Goal: Transaction & Acquisition: Download file/media

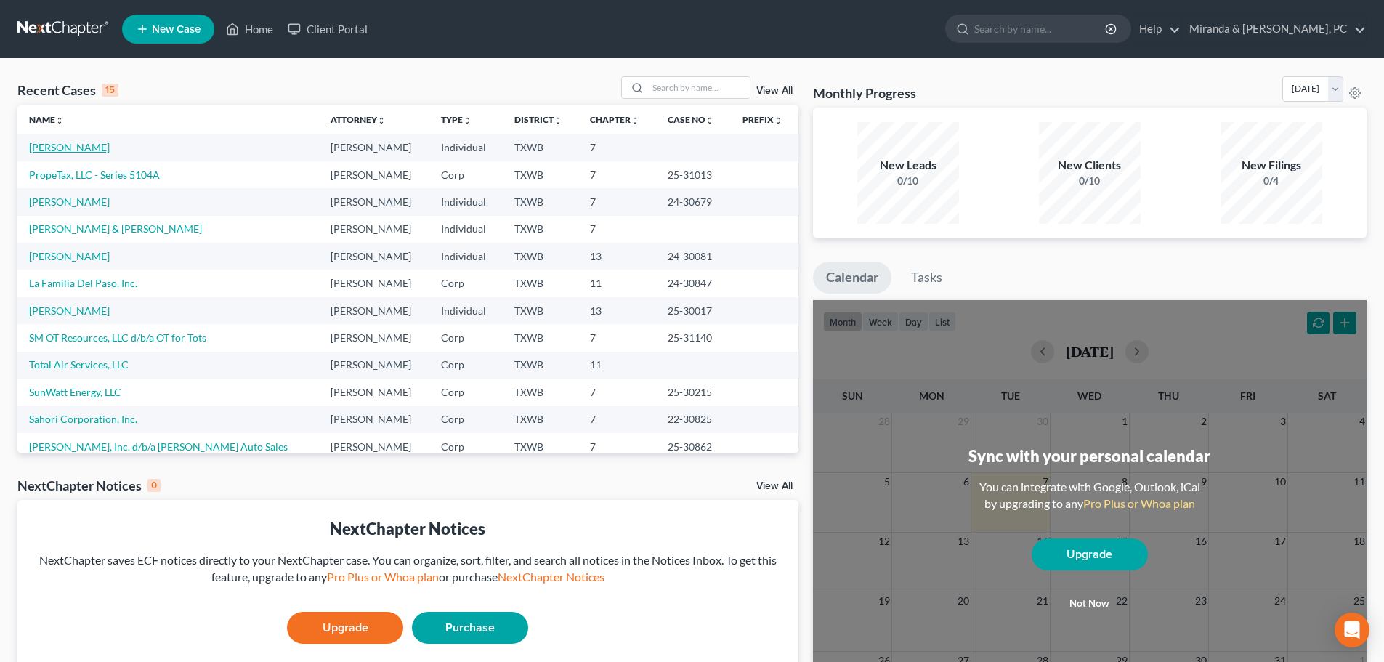
click at [43, 146] on link "[PERSON_NAME]" at bounding box center [69, 147] width 81 height 12
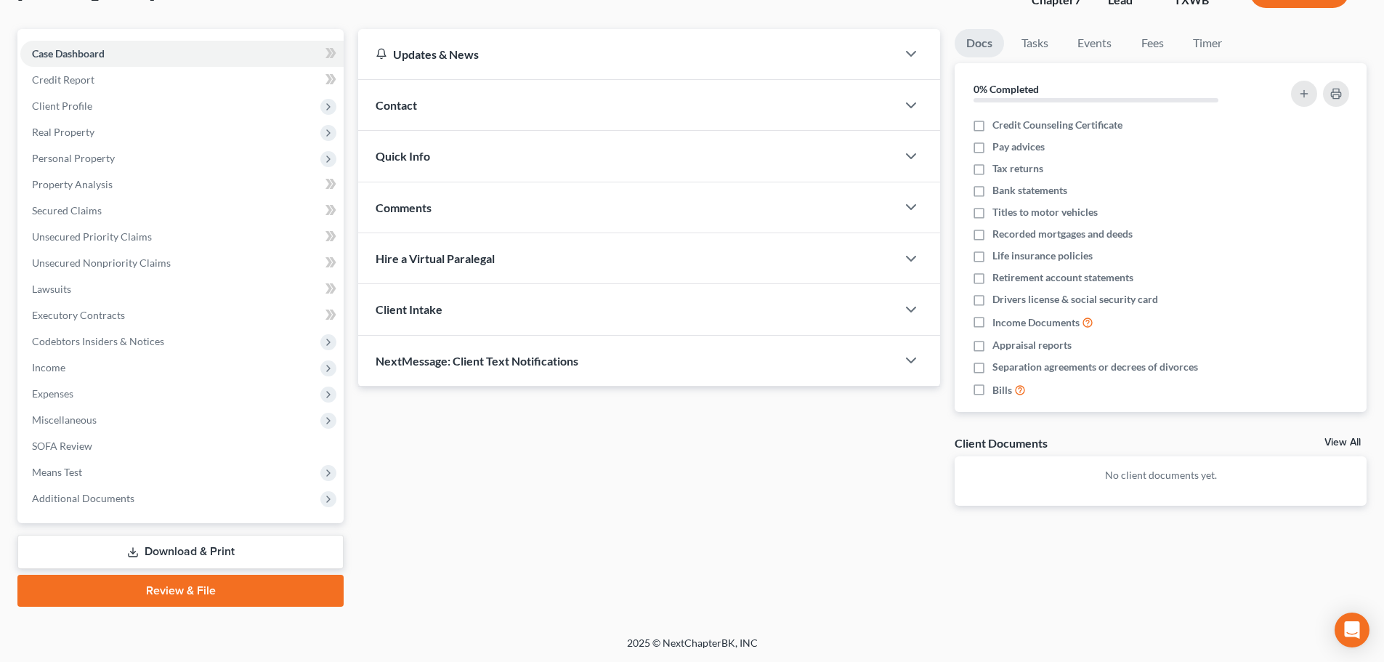
click at [180, 552] on link "Download & Print" at bounding box center [180, 552] width 326 height 34
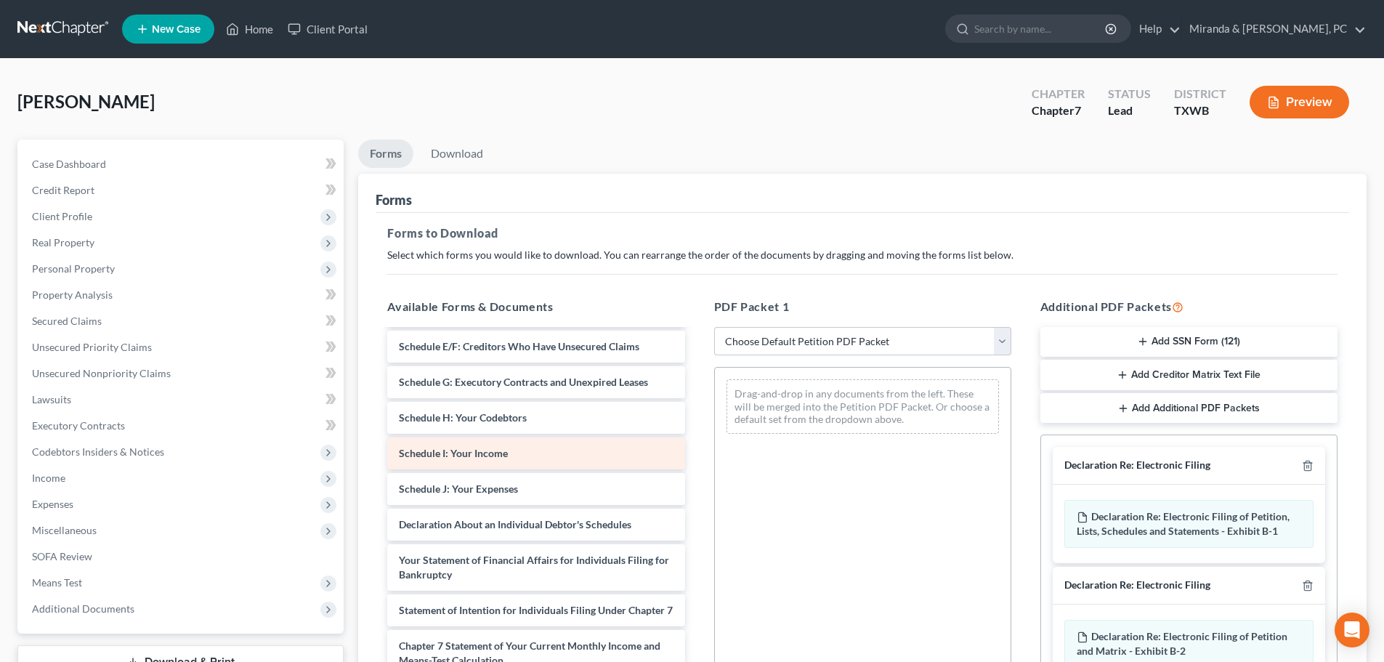
scroll to position [218, 0]
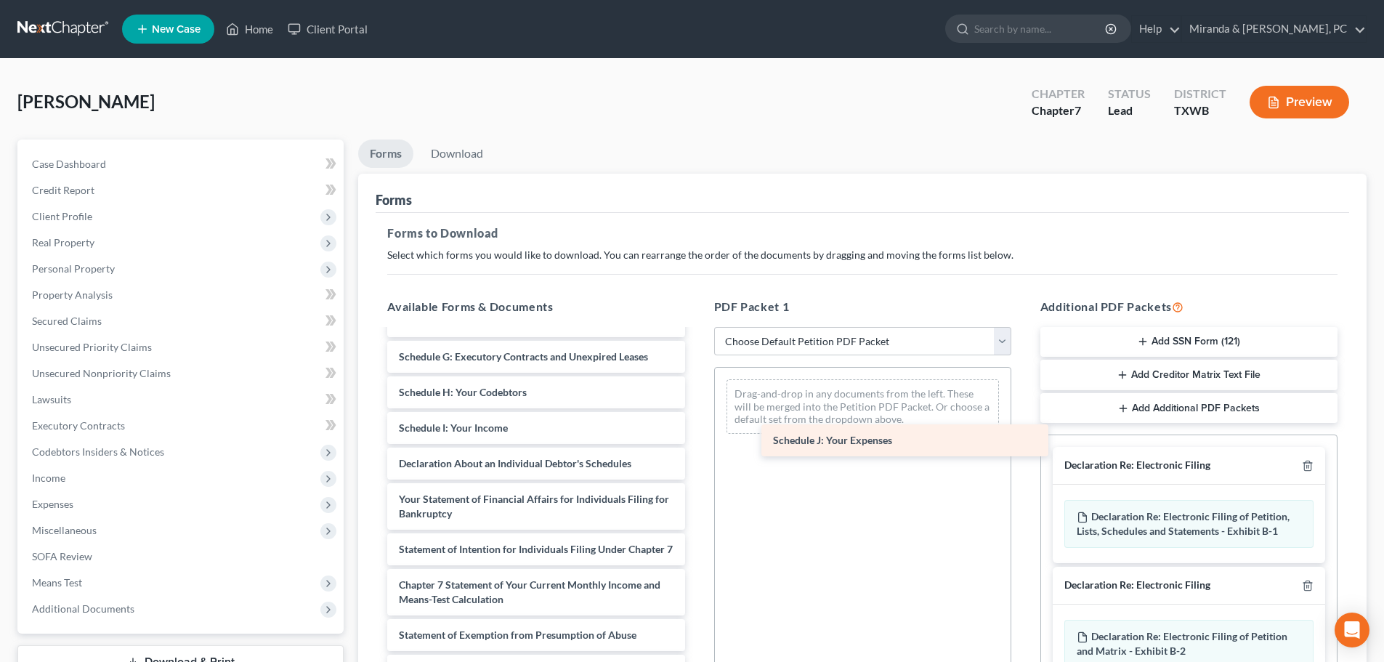
drag, startPoint x: 470, startPoint y: 462, endPoint x: 844, endPoint y: 439, distance: 375.0
click at [696, 439] on div "Schedule J: Your Expenses Voluntary Petition for Individuals Filing for Bankrup…" at bounding box center [536, 460] width 320 height 695
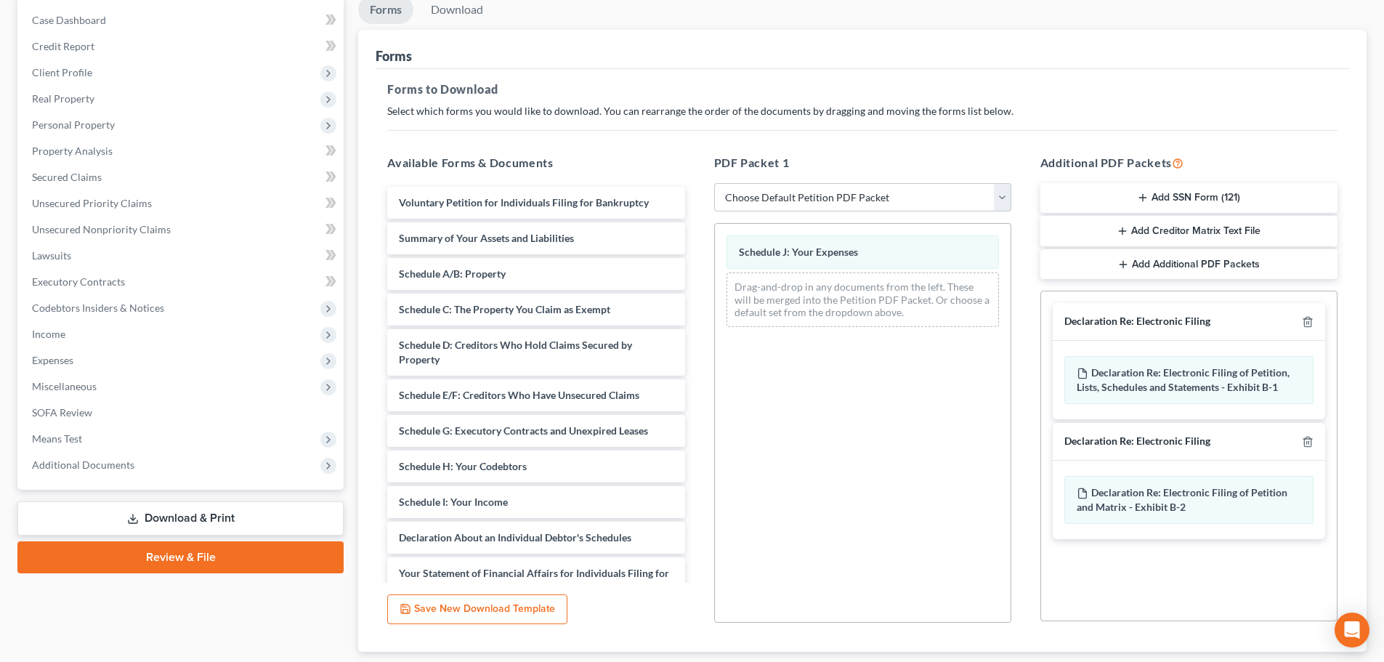
scroll to position [145, 0]
click at [1309, 317] on icon "button" at bounding box center [1308, 321] width 12 height 12
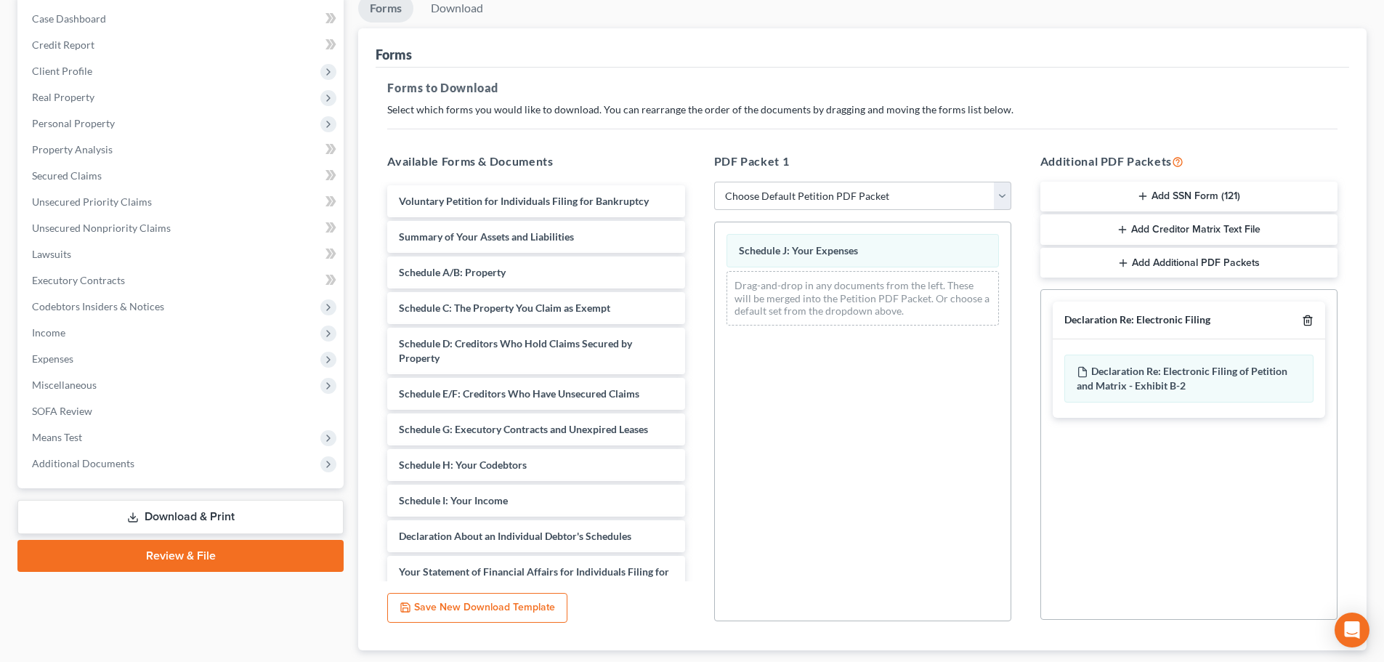
click at [1309, 317] on icon "button" at bounding box center [1308, 321] width 12 height 12
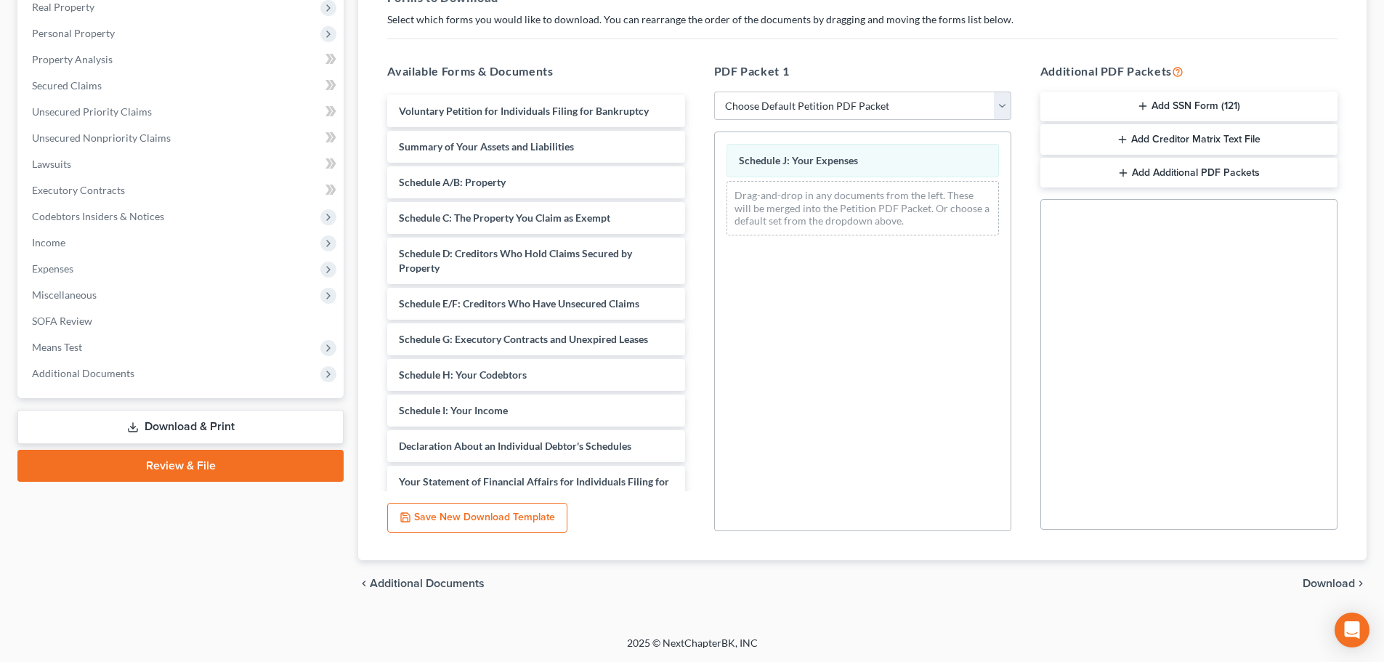
click at [1338, 578] on span "Download" at bounding box center [1329, 584] width 52 height 12
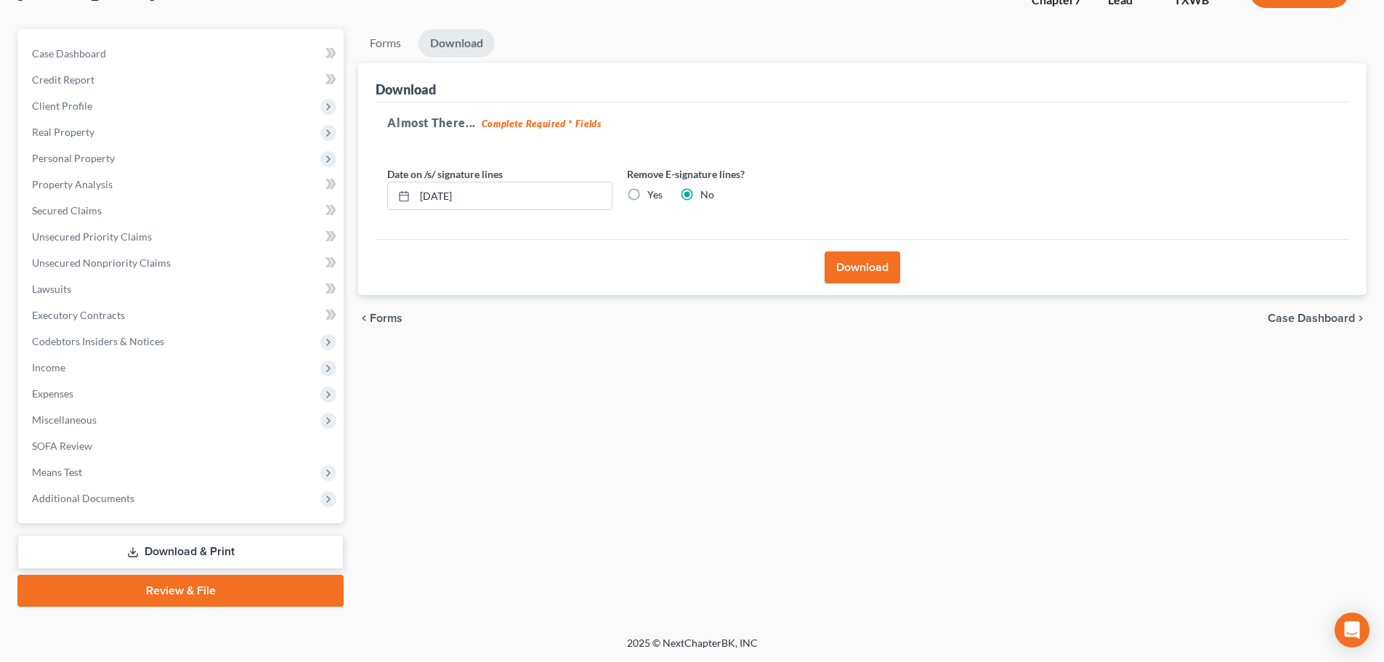
scroll to position [110, 0]
click at [863, 278] on button "Download" at bounding box center [863, 267] width 76 height 32
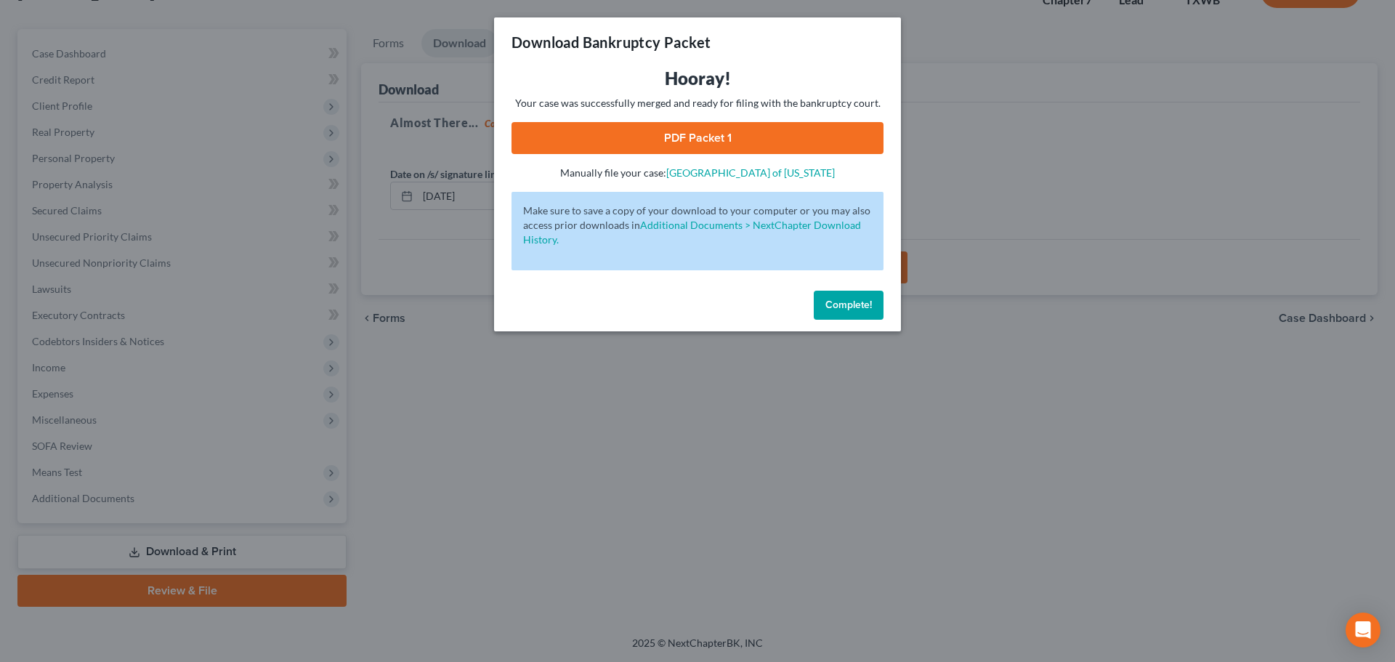
click at [680, 137] on link "PDF Packet 1" at bounding box center [698, 138] width 372 height 32
click at [865, 310] on span "Complete!" at bounding box center [849, 305] width 47 height 12
